Goal: Information Seeking & Learning: Learn about a topic

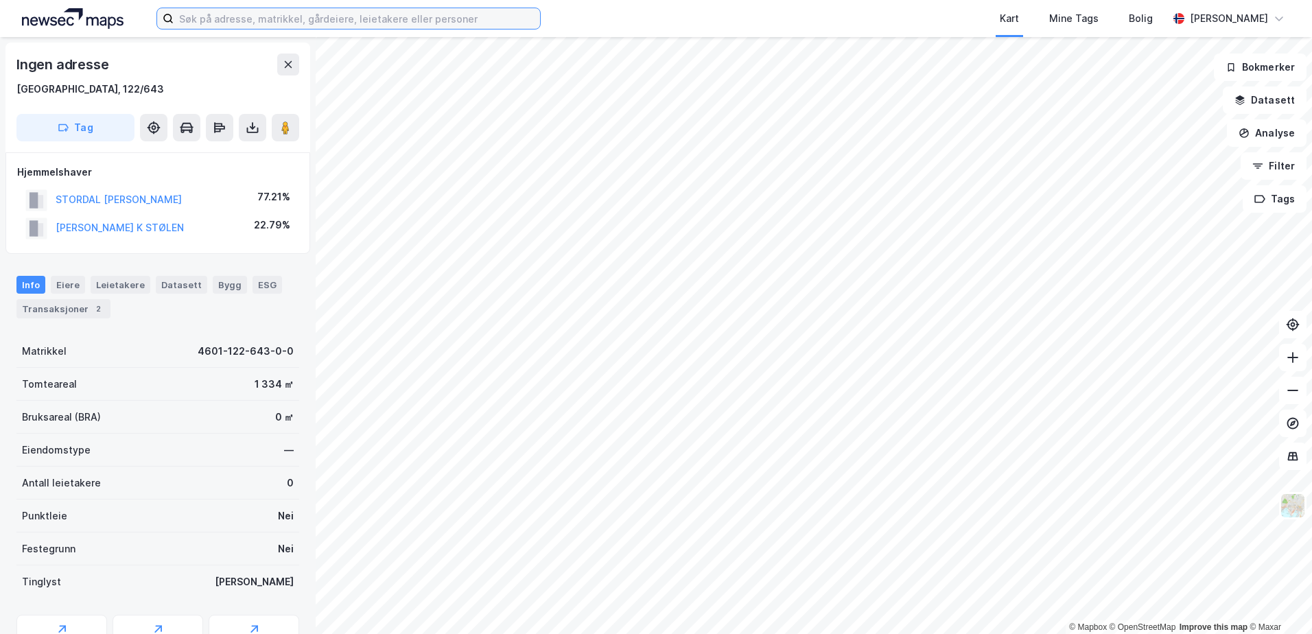
click at [323, 20] on input at bounding box center [357, 18] width 366 height 21
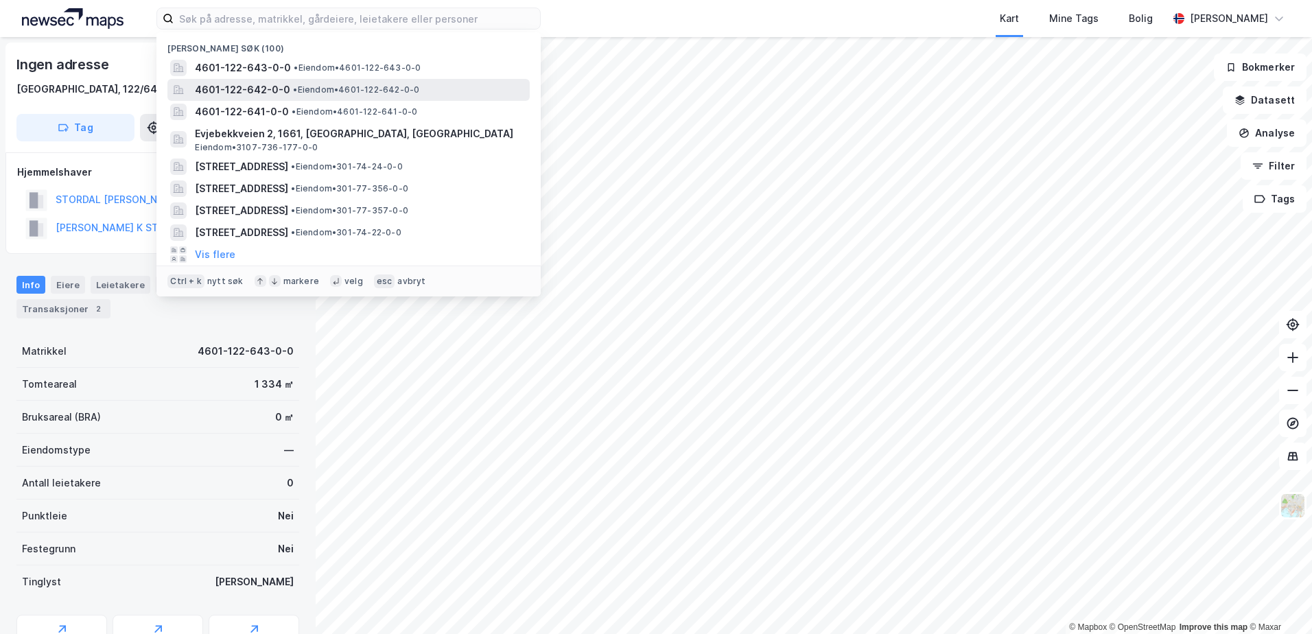
click at [280, 89] on span "4601-122-642-0-0" at bounding box center [242, 90] width 95 height 16
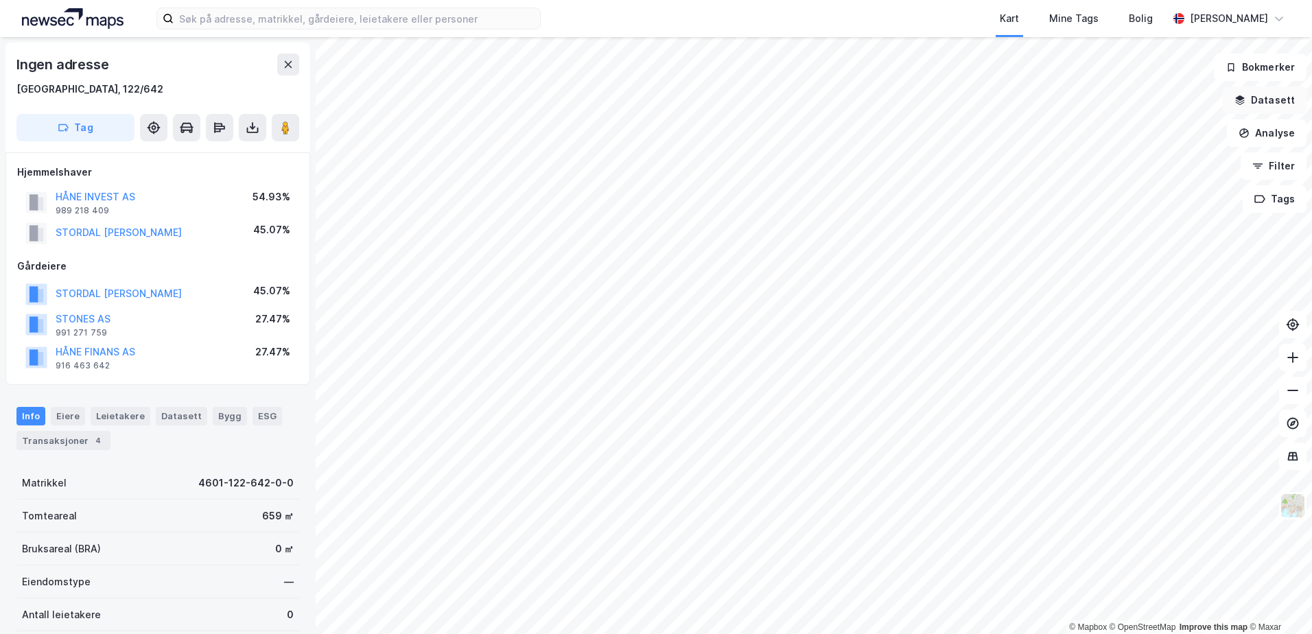
drag, startPoint x: 1274, startPoint y: 97, endPoint x: 1248, endPoint y: 95, distance: 25.4
click at [1274, 96] on button "Datasett" at bounding box center [1265, 99] width 84 height 27
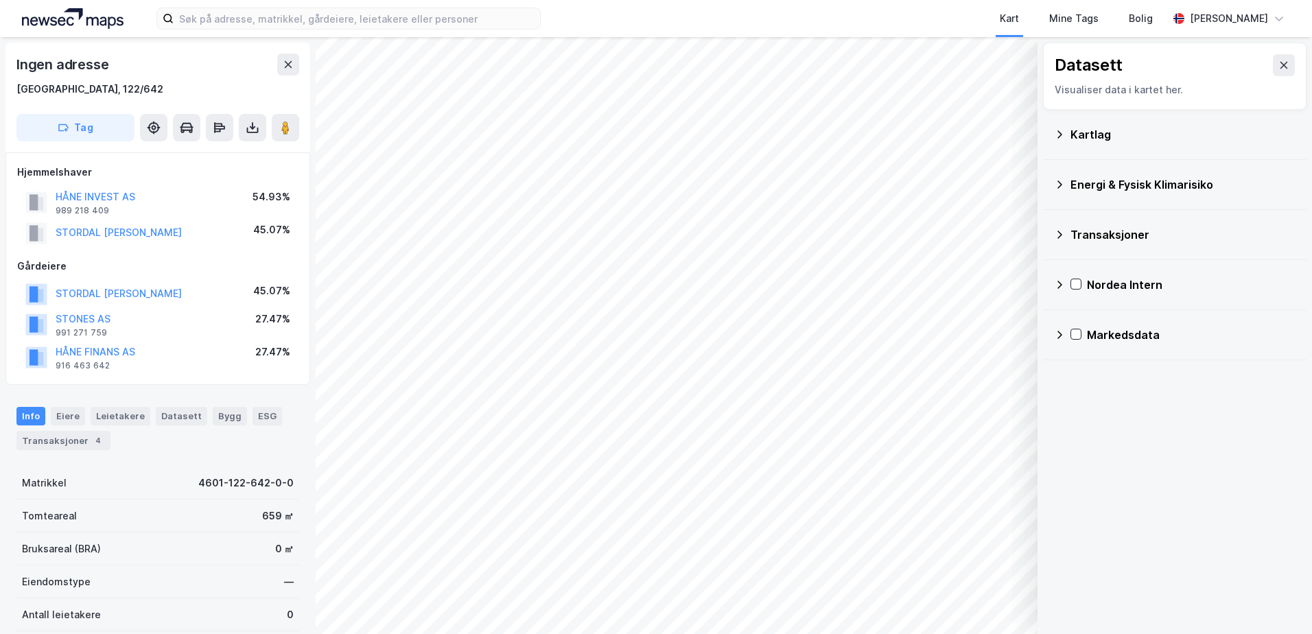
click at [1074, 137] on div "Kartlag" at bounding box center [1183, 134] width 225 height 16
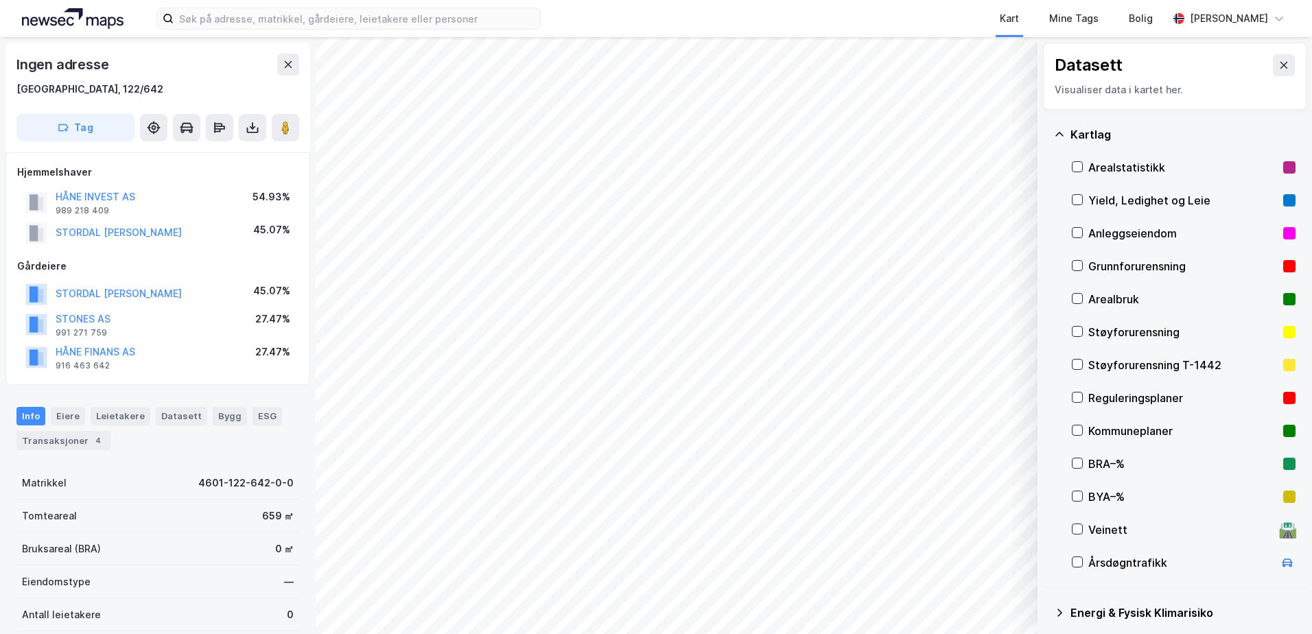
click at [1110, 264] on div "Grunnforurensning" at bounding box center [1182, 266] width 189 height 16
click at [1093, 263] on div "Grunnforurensning" at bounding box center [1182, 266] width 189 height 16
click at [1062, 132] on icon at bounding box center [1059, 134] width 11 height 11
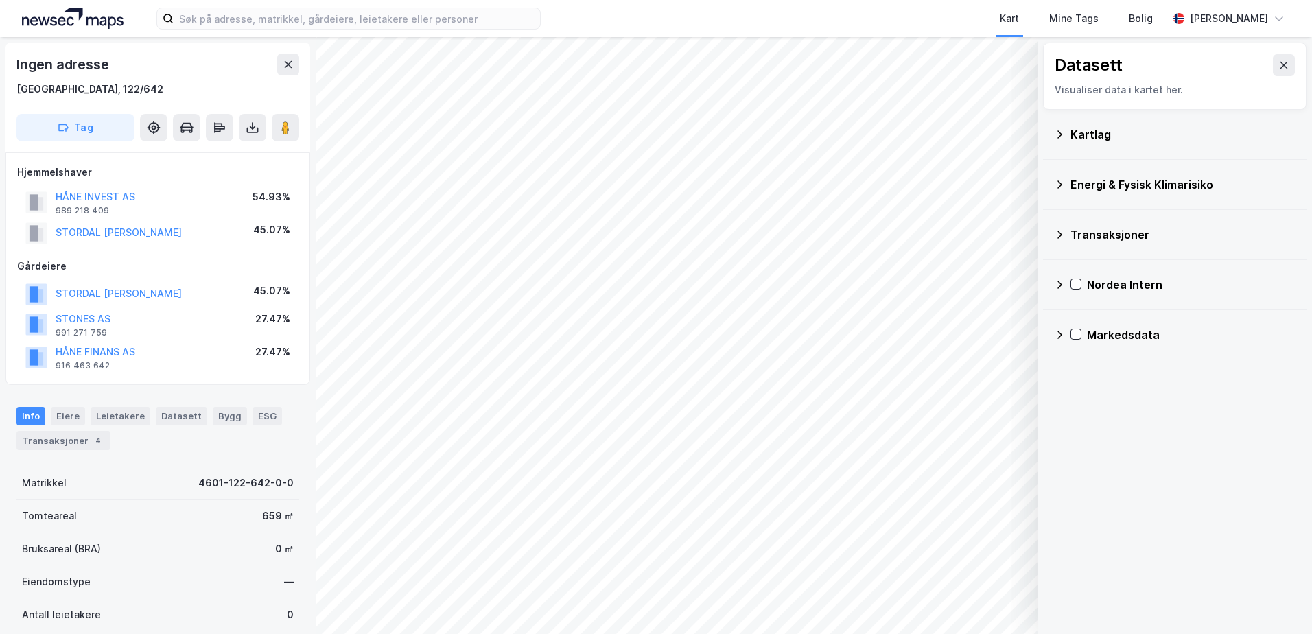
click at [1080, 186] on div "Energi & Fysisk Klimarisiko" at bounding box center [1183, 184] width 225 height 16
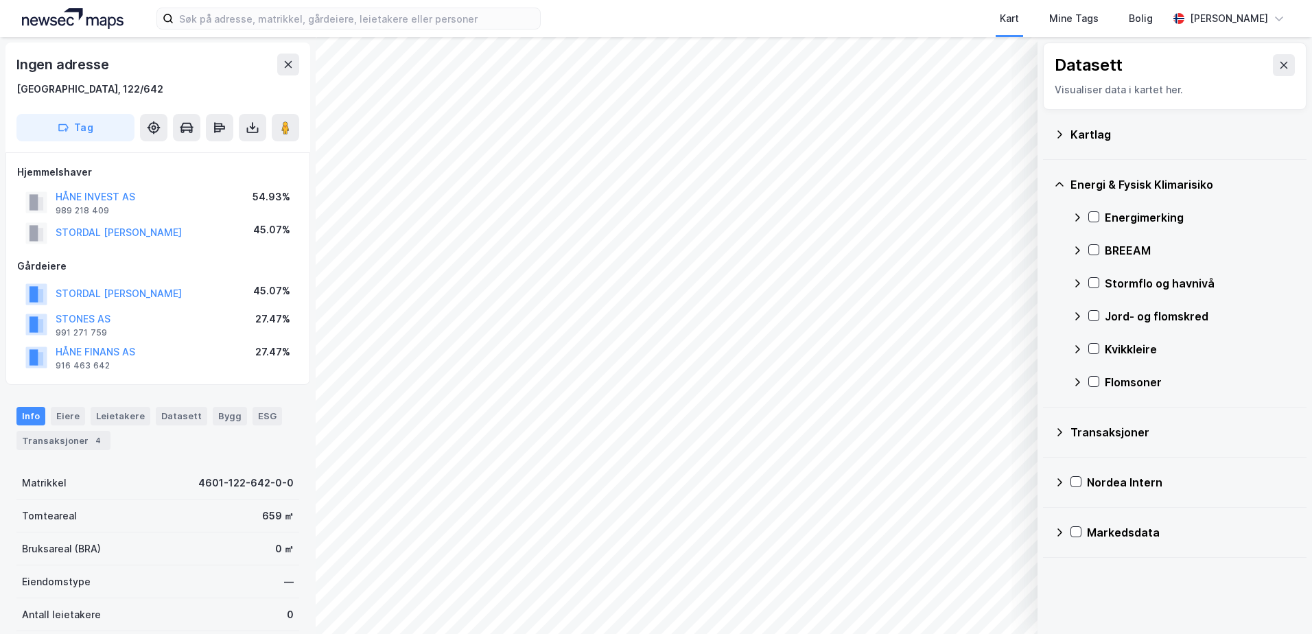
click at [1110, 283] on div "Stormflo og havnivå" at bounding box center [1200, 283] width 191 height 16
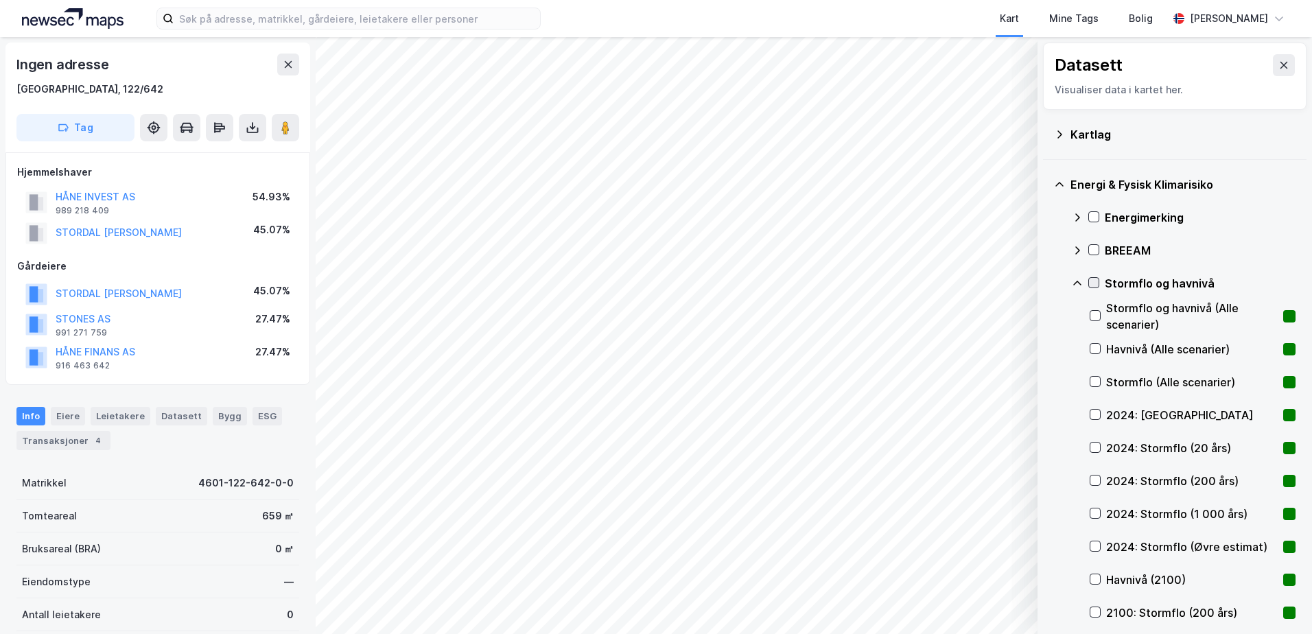
click at [1092, 278] on icon at bounding box center [1094, 283] width 10 height 10
click at [1078, 281] on icon at bounding box center [1077, 283] width 8 height 5
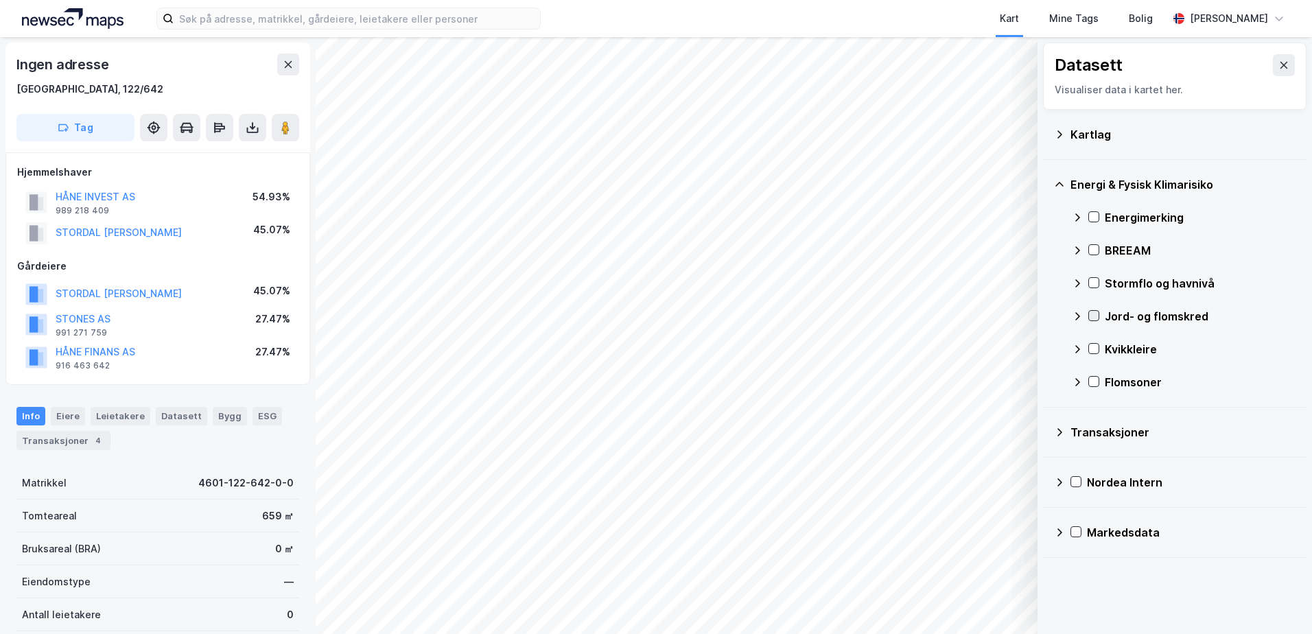
click at [1093, 312] on icon at bounding box center [1094, 316] width 10 height 10
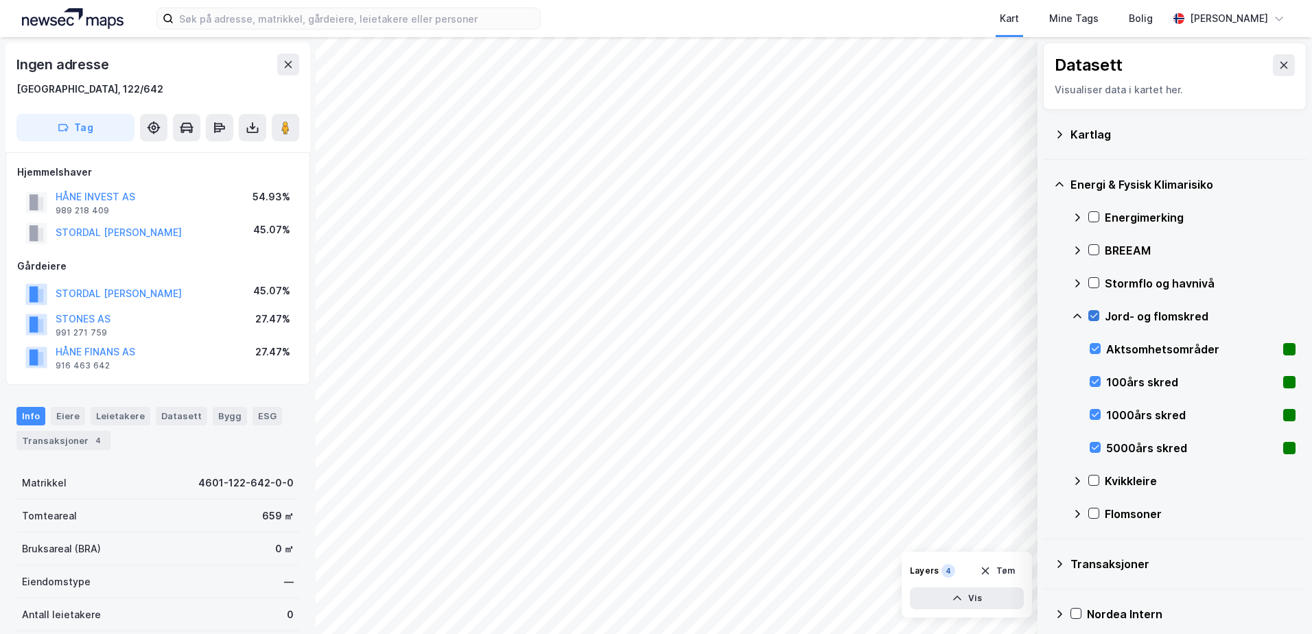
click at [1093, 310] on div at bounding box center [1093, 315] width 11 height 11
click at [1075, 315] on icon at bounding box center [1077, 316] width 11 height 11
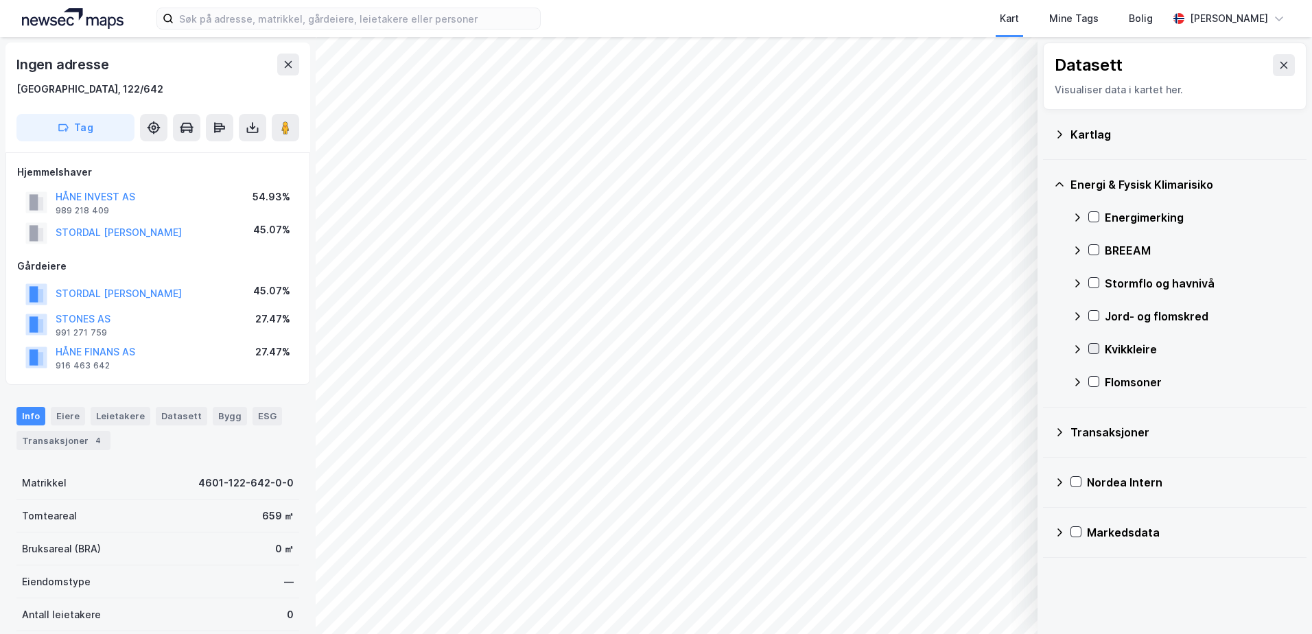
click at [1097, 347] on icon at bounding box center [1095, 349] width 8 height 5
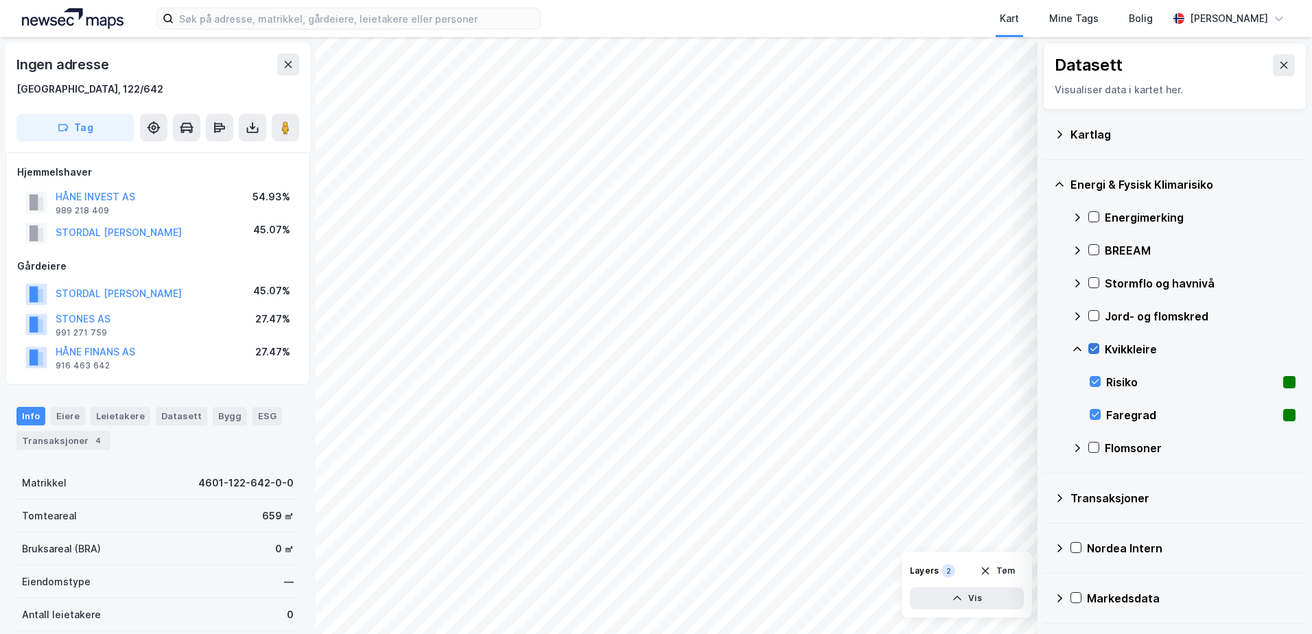
click at [1095, 347] on icon at bounding box center [1094, 349] width 10 height 10
click at [1076, 347] on icon at bounding box center [1077, 349] width 11 height 11
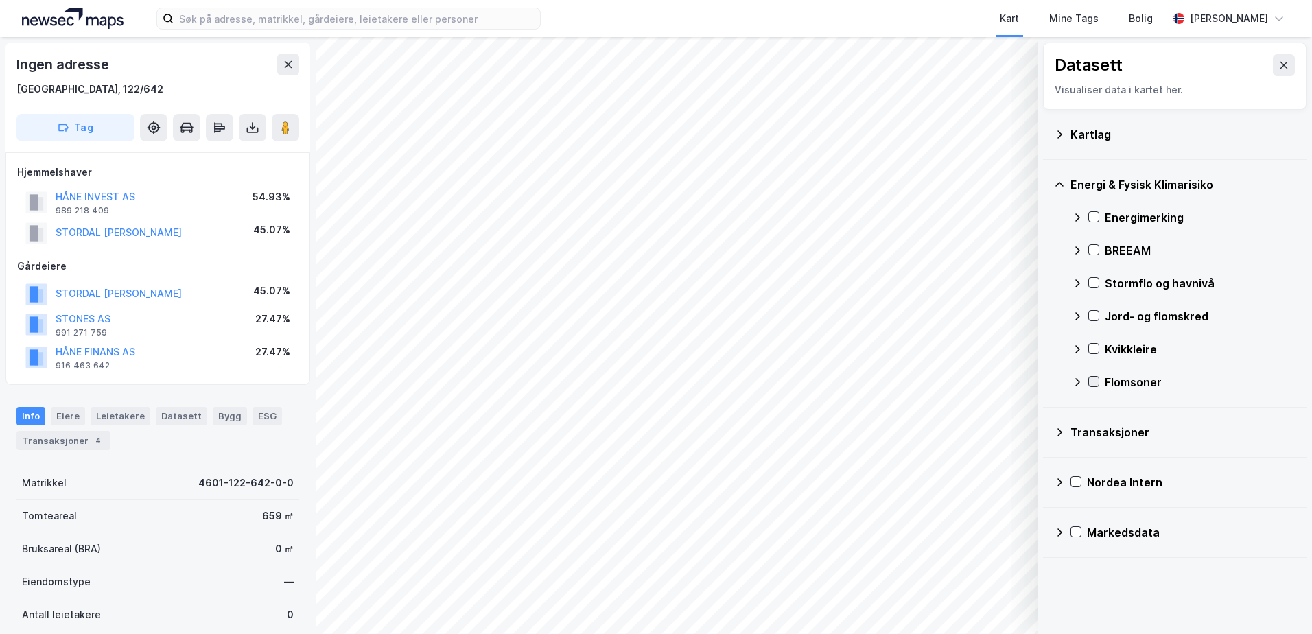
click at [1092, 383] on icon at bounding box center [1095, 382] width 8 height 5
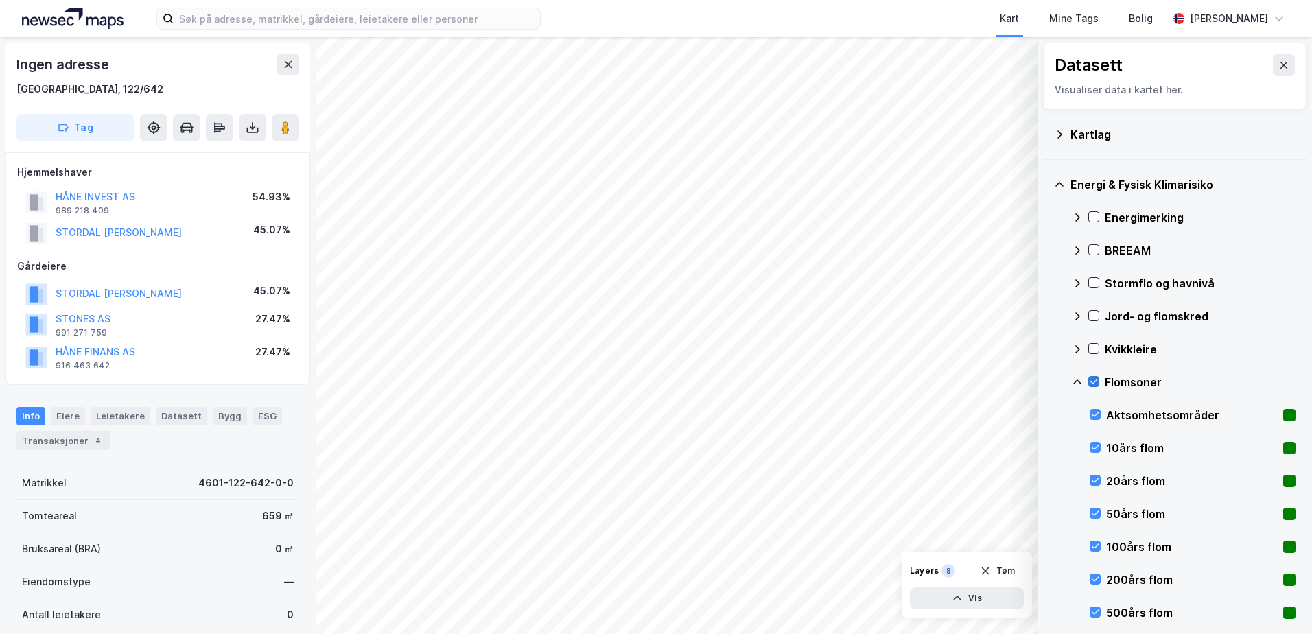
click at [1092, 379] on icon at bounding box center [1094, 382] width 10 height 10
click at [1078, 382] on icon at bounding box center [1077, 382] width 11 height 11
